Goal: Transaction & Acquisition: Purchase product/service

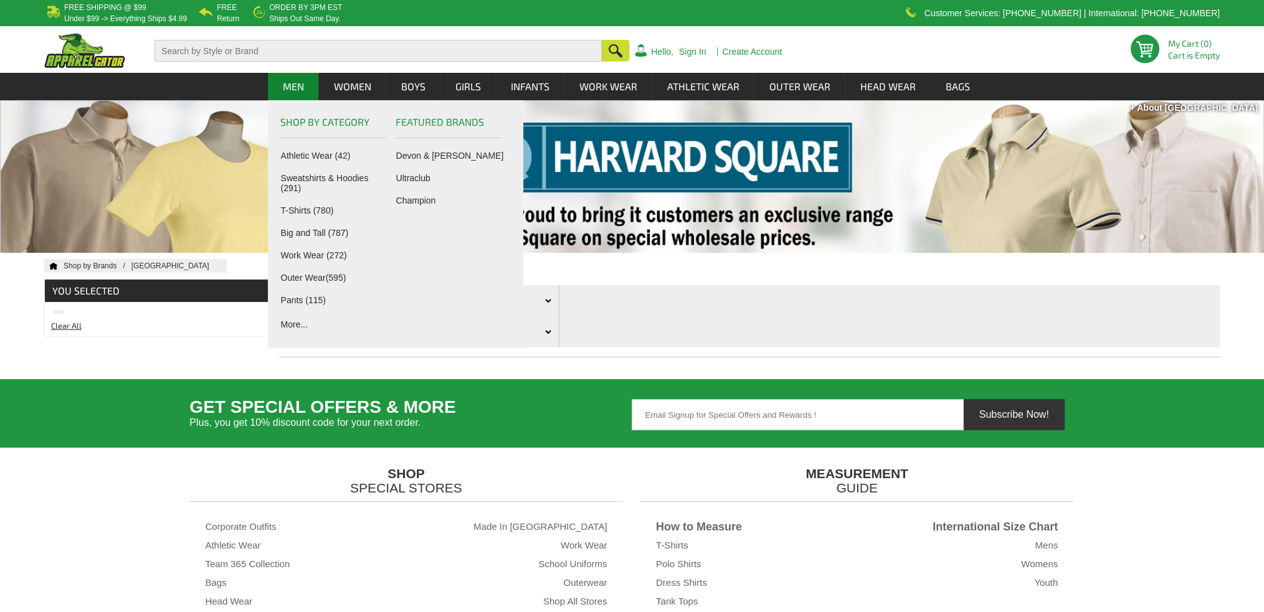
click at [297, 87] on link "Men" at bounding box center [294, 86] width 50 height 27
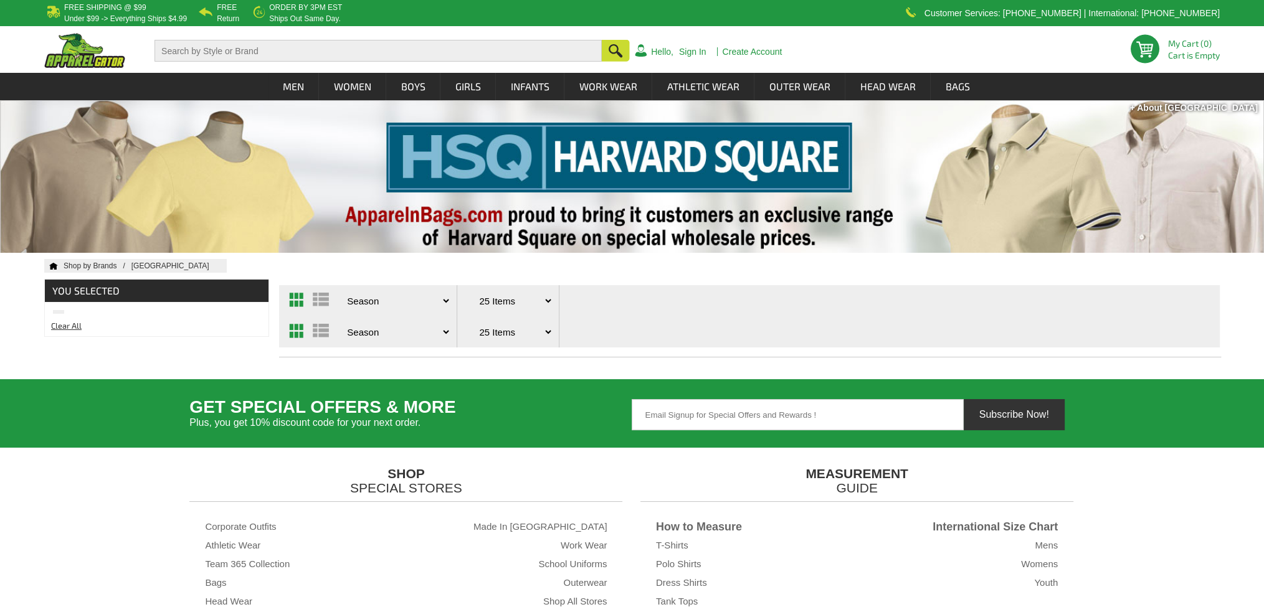
click at [515, 156] on div at bounding box center [632, 176] width 1264 height 153
click at [576, 163] on div at bounding box center [632, 176] width 1264 height 153
click at [1146, 187] on div at bounding box center [632, 176] width 1264 height 153
click at [103, 179] on div at bounding box center [632, 176] width 1264 height 153
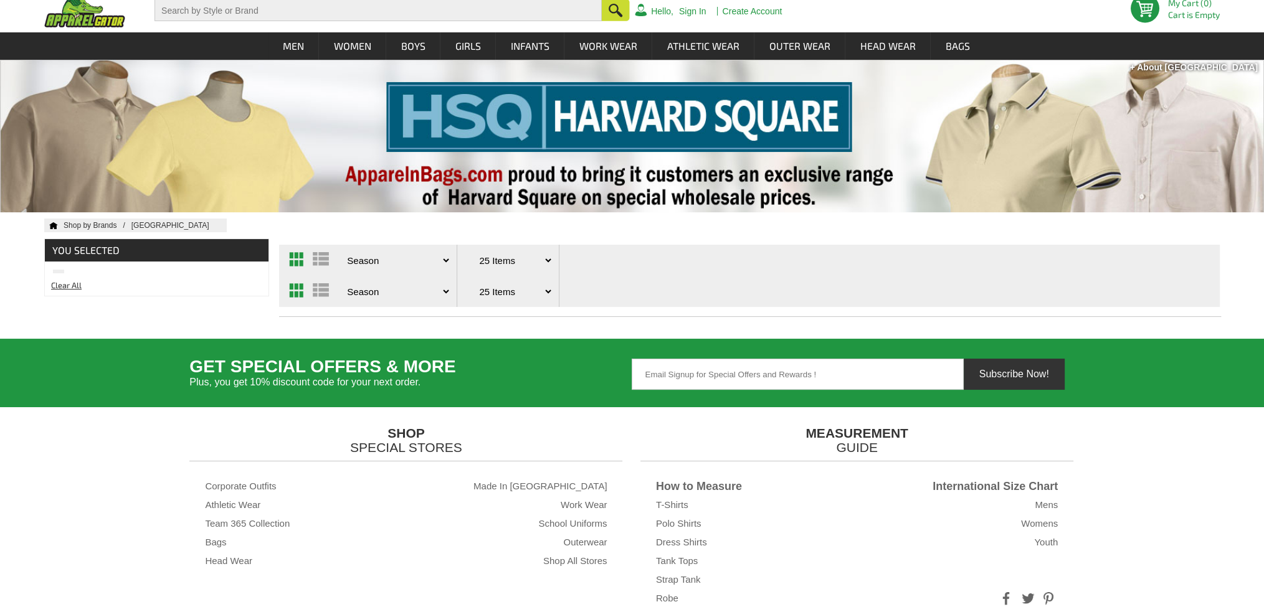
scroll to position [62, 0]
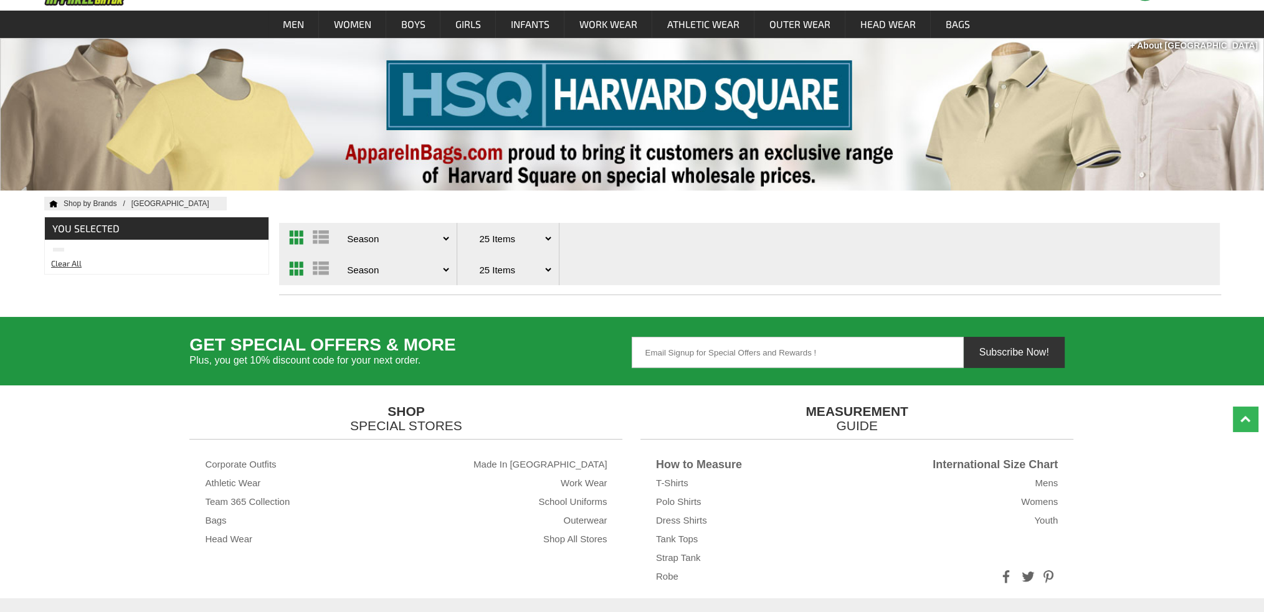
click at [446, 237] on select "Price - Low to High Price - High to Low Reviews Season Top Seller" at bounding box center [398, 238] width 108 height 31
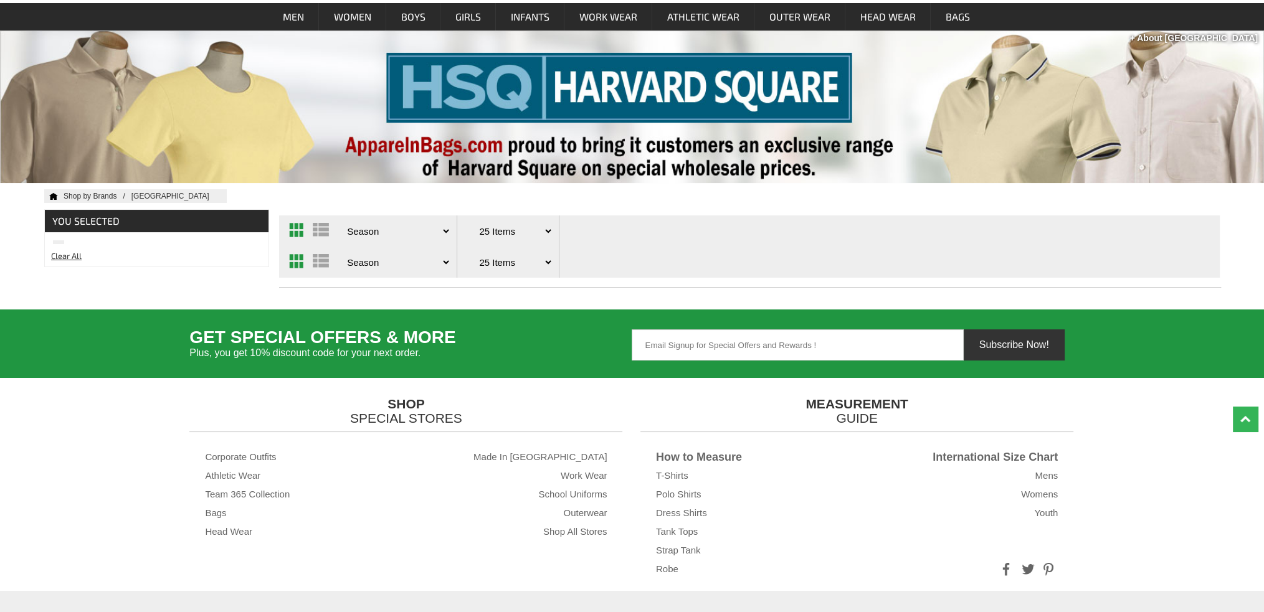
scroll to position [0, 0]
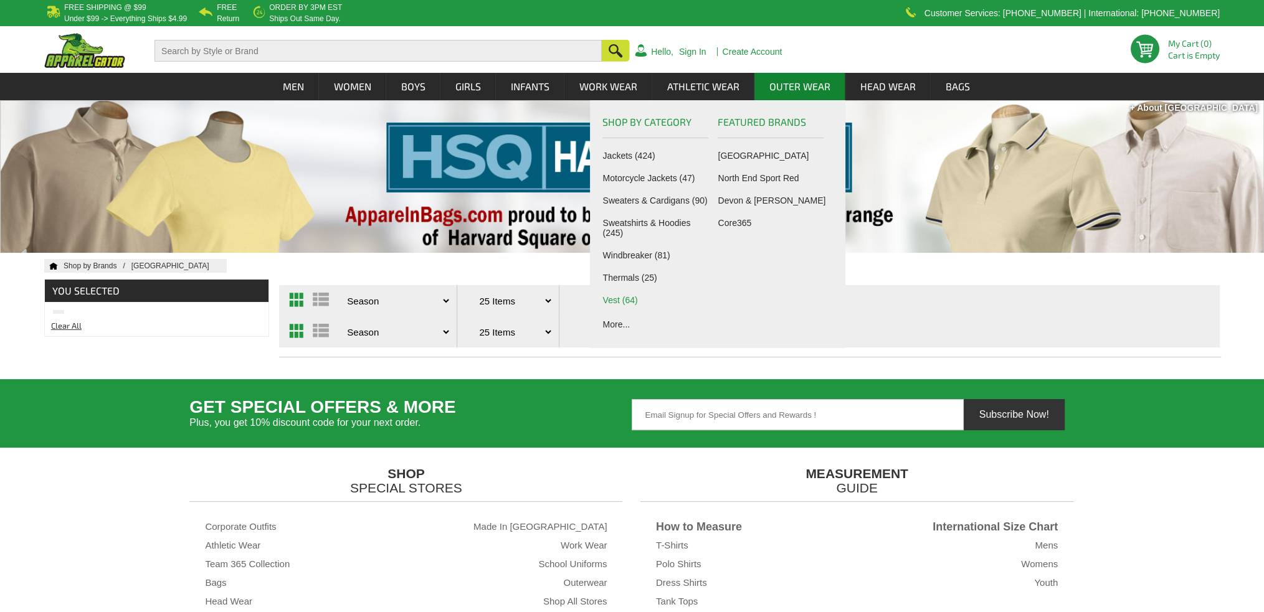
click at [611, 300] on link "Vest (64)" at bounding box center [658, 300] width 110 height 10
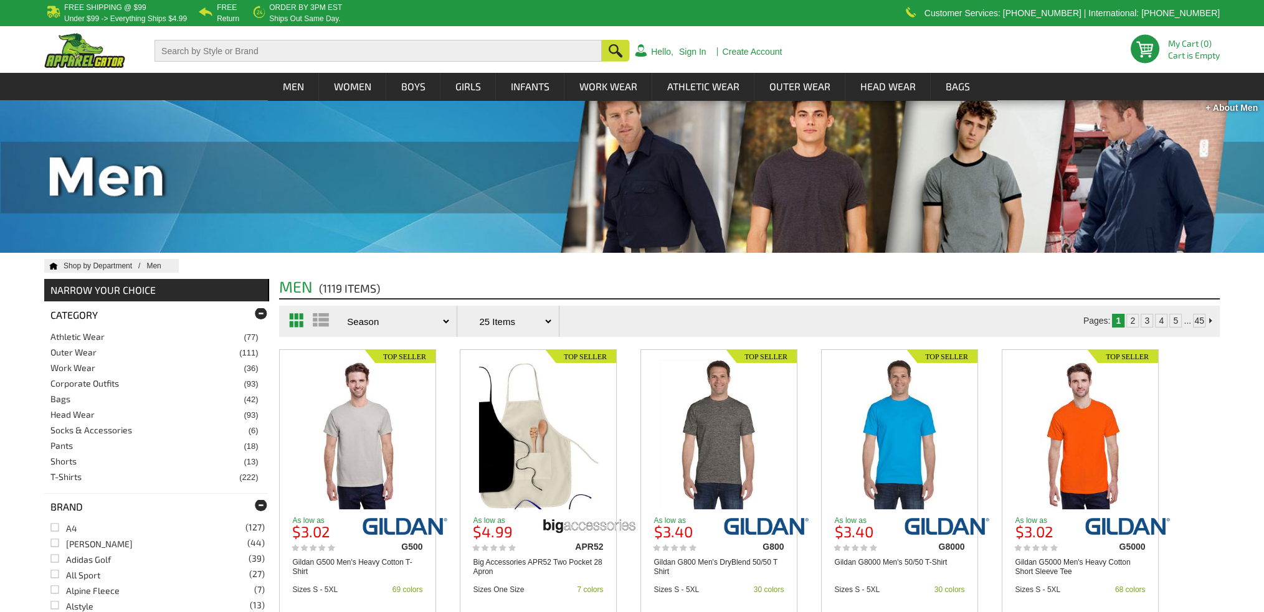
click at [72, 351] on link "Outer Wear" at bounding box center [73, 352] width 46 height 11
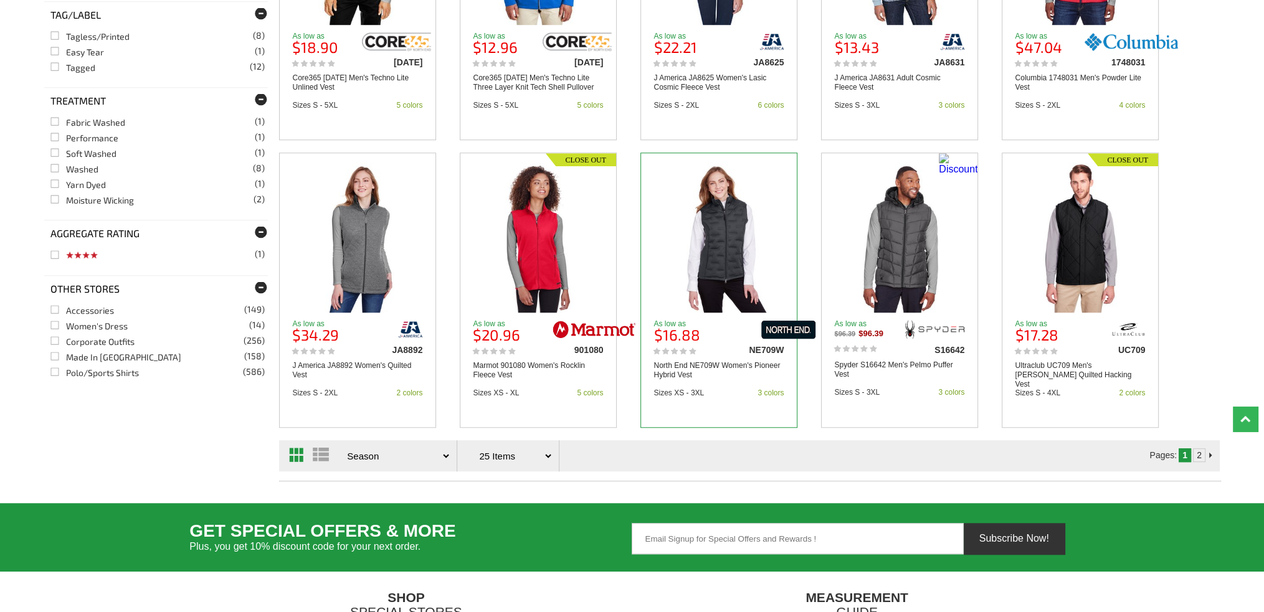
scroll to position [1371, 0]
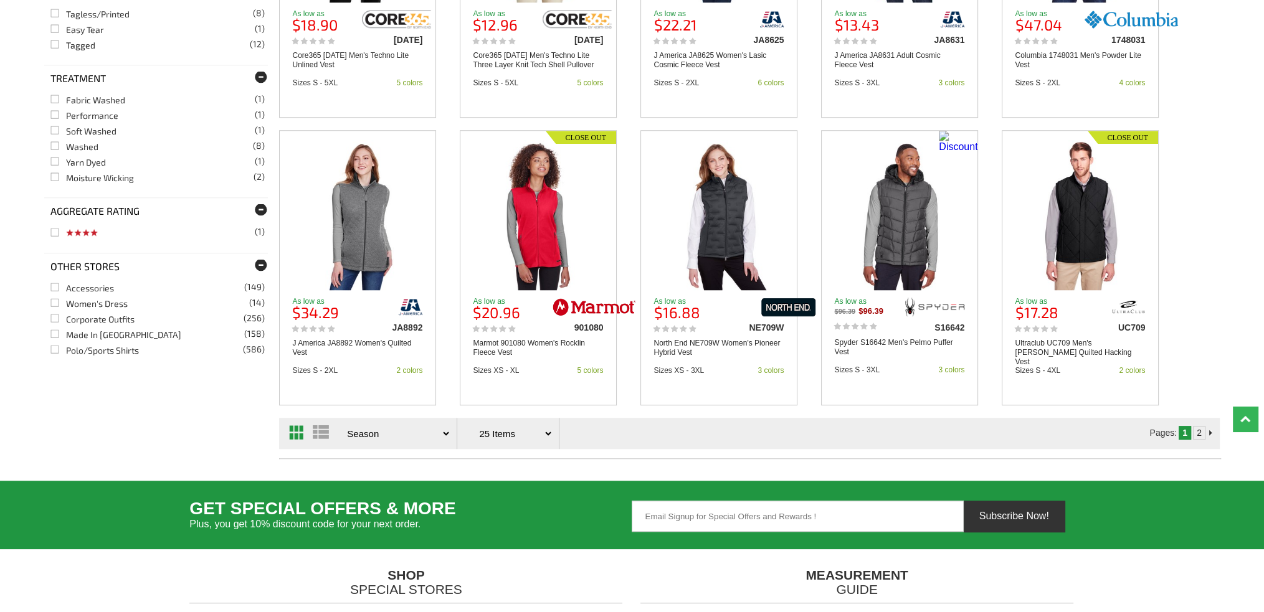
click at [1201, 433] on link "2" at bounding box center [1199, 433] width 5 height 10
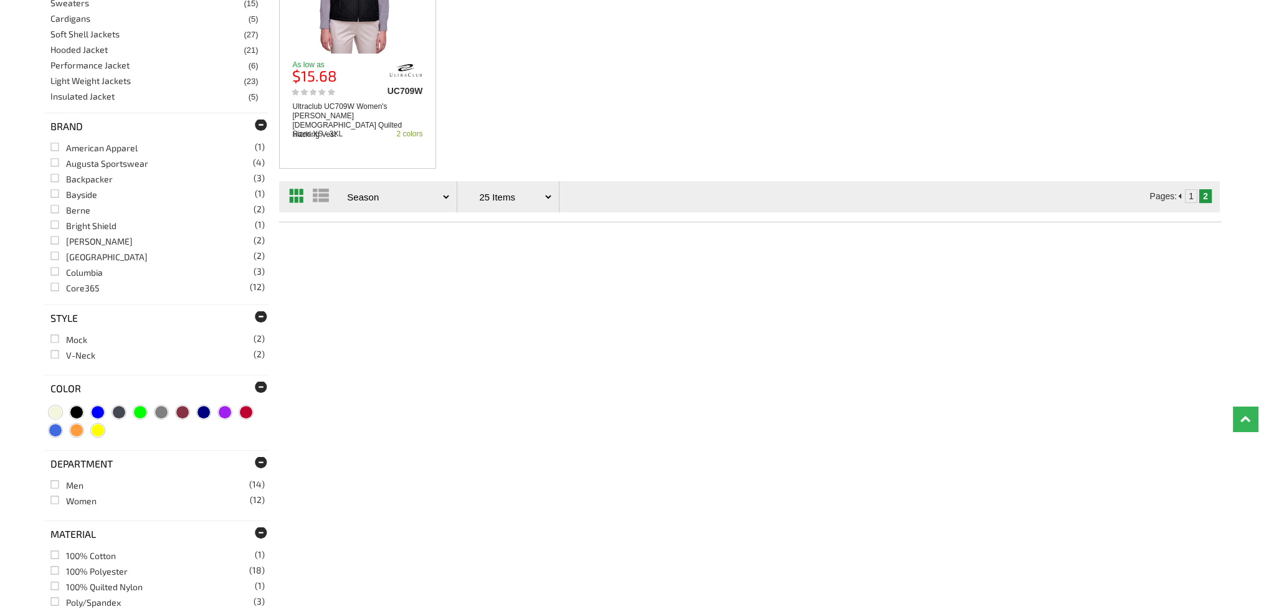
scroll to position [498, 0]
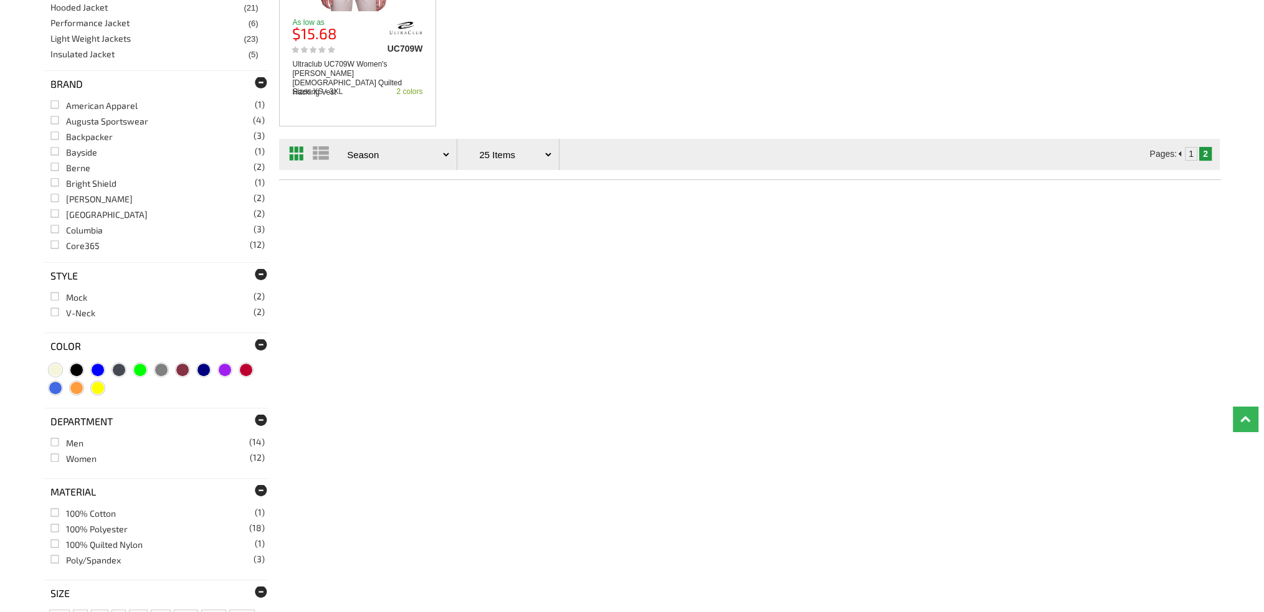
click at [1189, 153] on link "1" at bounding box center [1191, 154] width 5 height 10
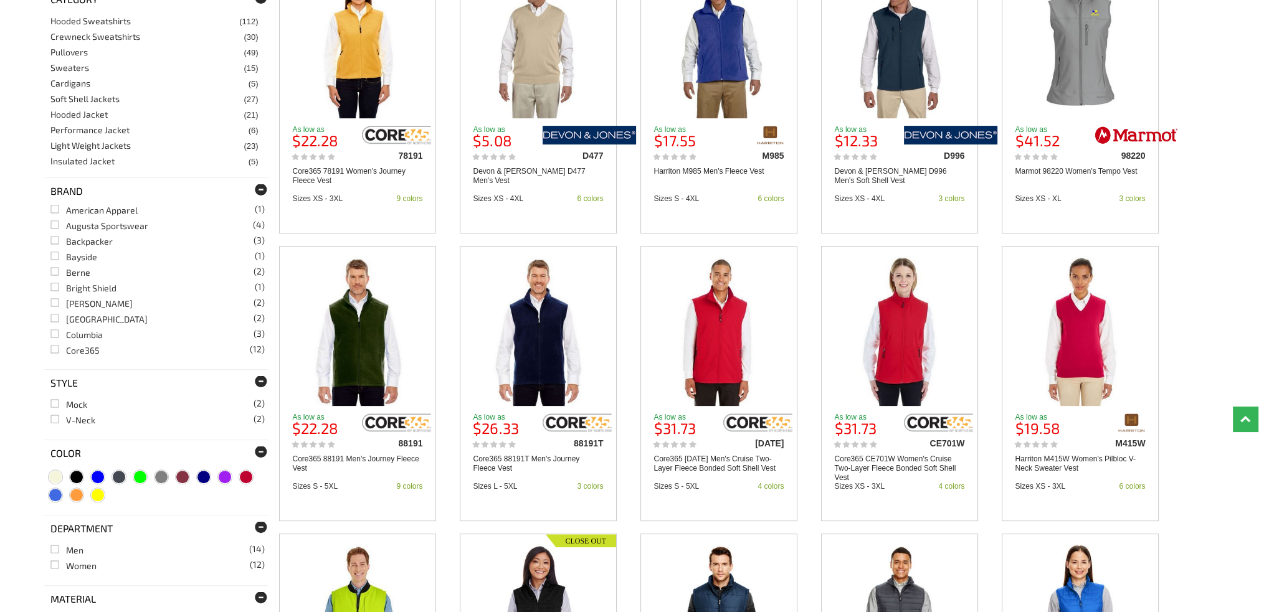
scroll to position [249, 0]
